Goal: Check status

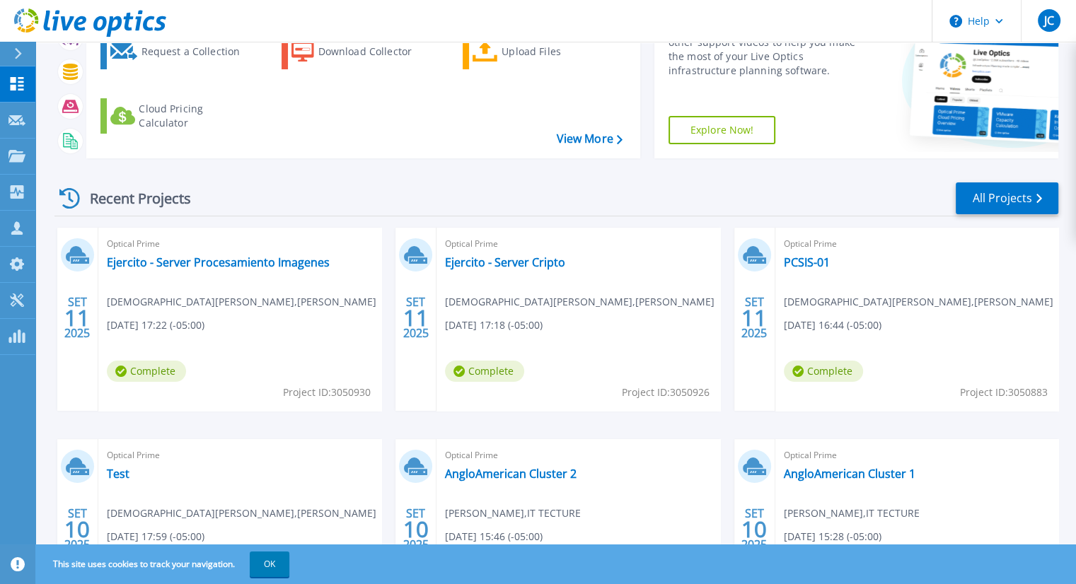
scroll to position [141, 0]
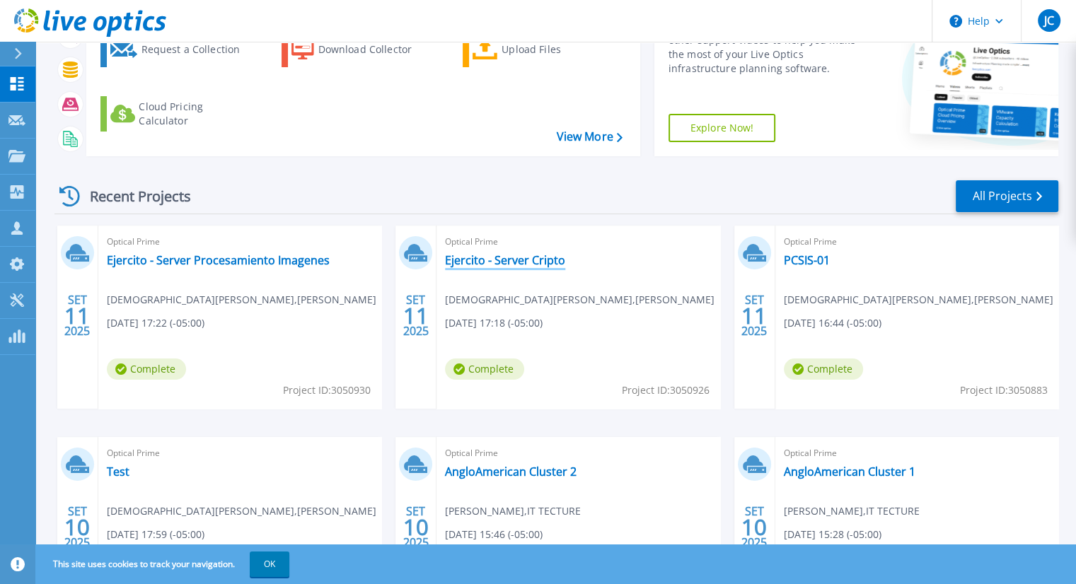
click at [518, 262] on link "Ejercito - Server Cripto" at bounding box center [505, 260] width 120 height 14
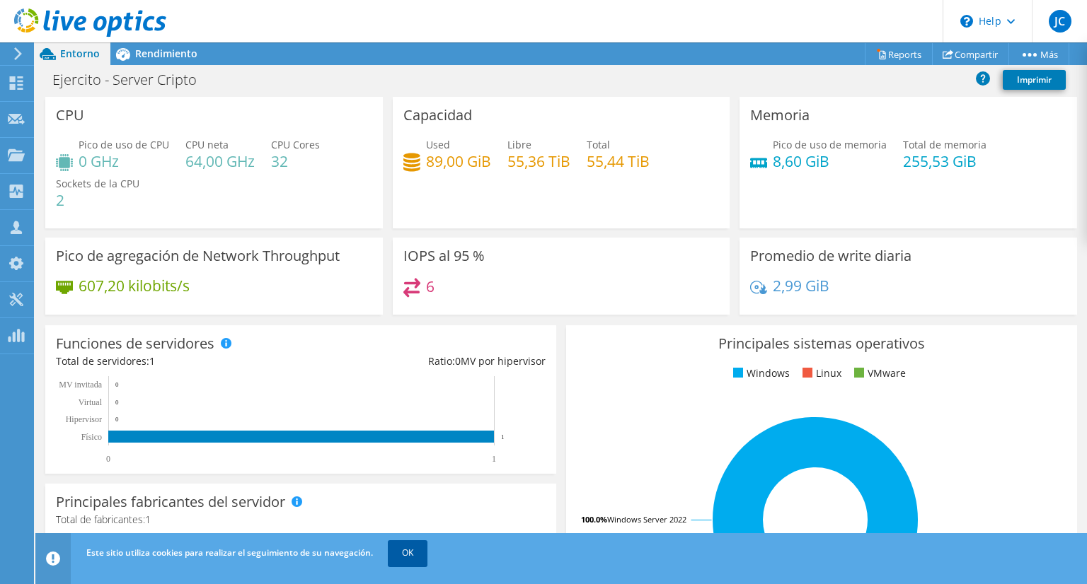
click at [393, 553] on link "OK" at bounding box center [408, 553] width 40 height 25
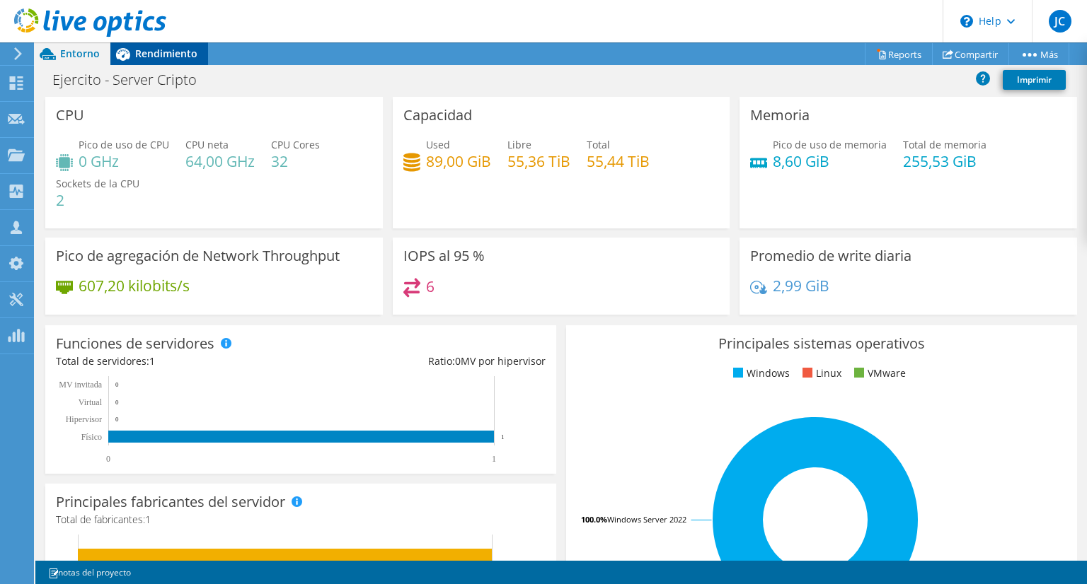
click at [178, 49] on span "Rendimiento" at bounding box center [166, 53] width 62 height 13
